Goal: Find specific page/section

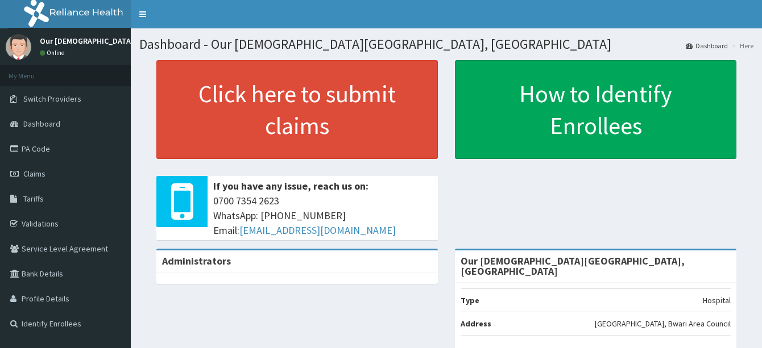
click at [138, 172] on section "Click here to submit claims If you have any issue, reach us on: [PHONE_NUMBER] …" at bounding box center [446, 123] width 631 height 142
click at [44, 144] on link "PA Code" at bounding box center [65, 148] width 131 height 25
